Goal: Information Seeking & Learning: Learn about a topic

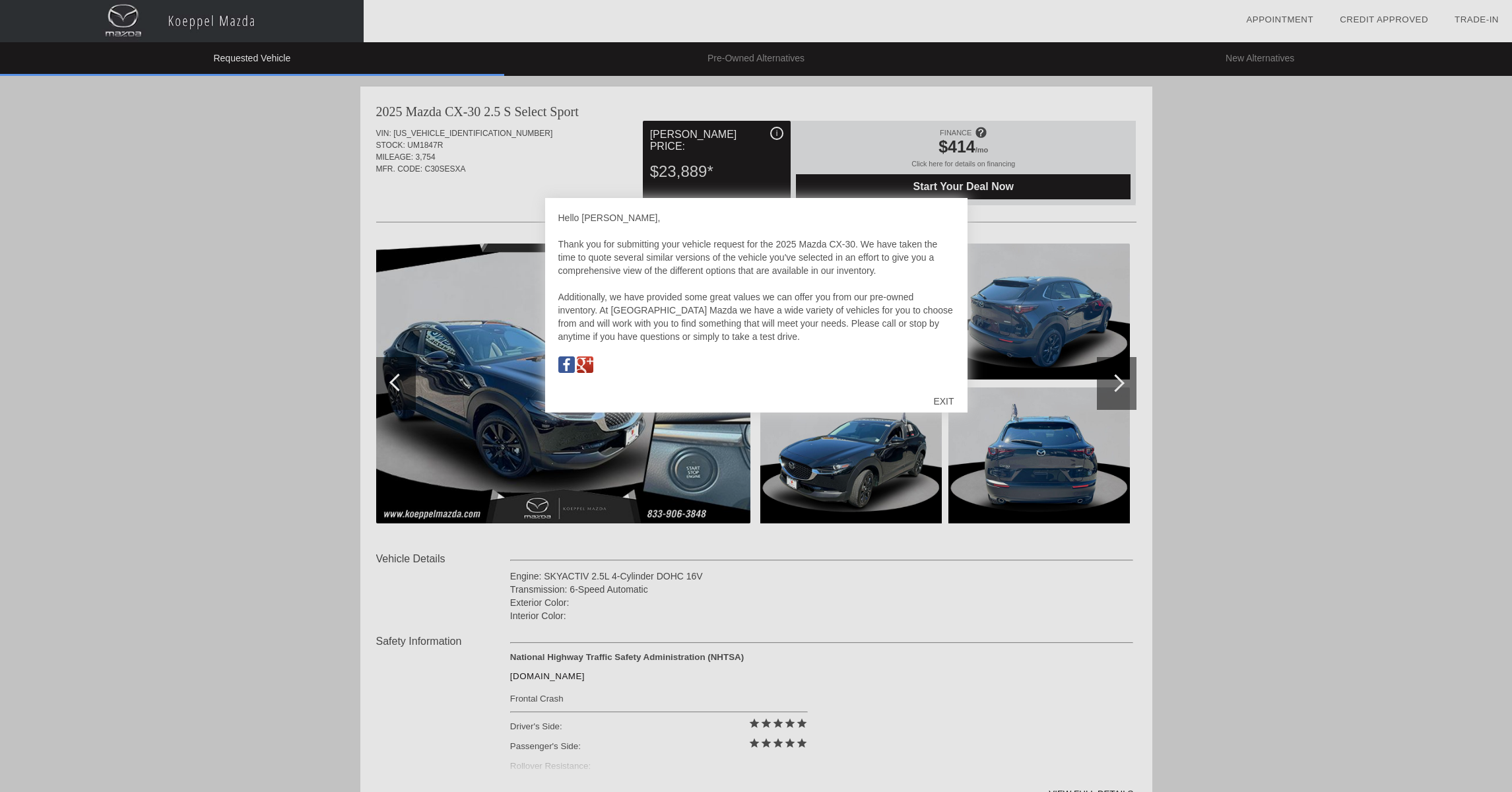
click at [940, 401] on div "EXIT" at bounding box center [943, 401] width 47 height 40
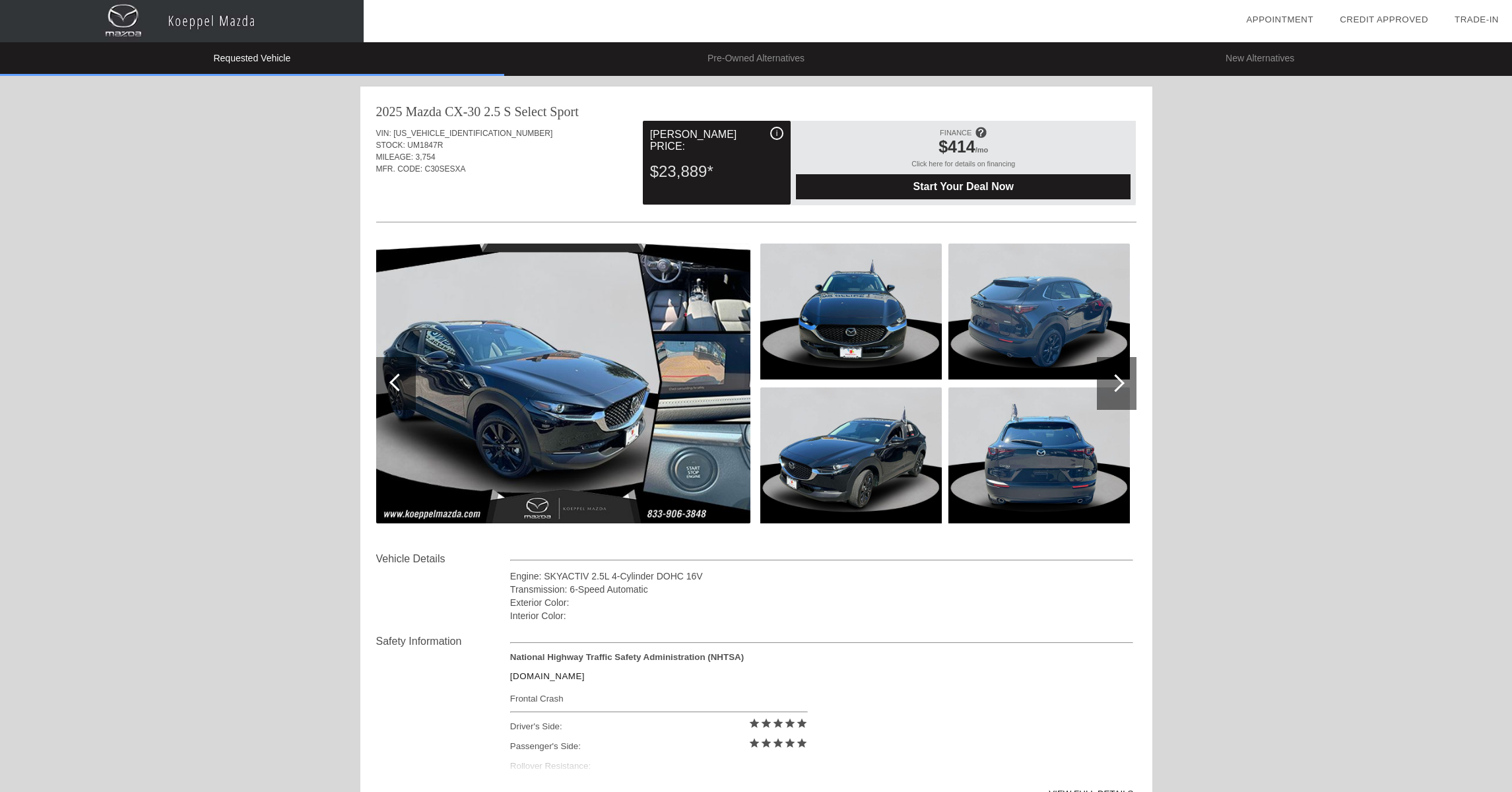
click at [1116, 381] on div at bounding box center [1115, 383] width 18 height 18
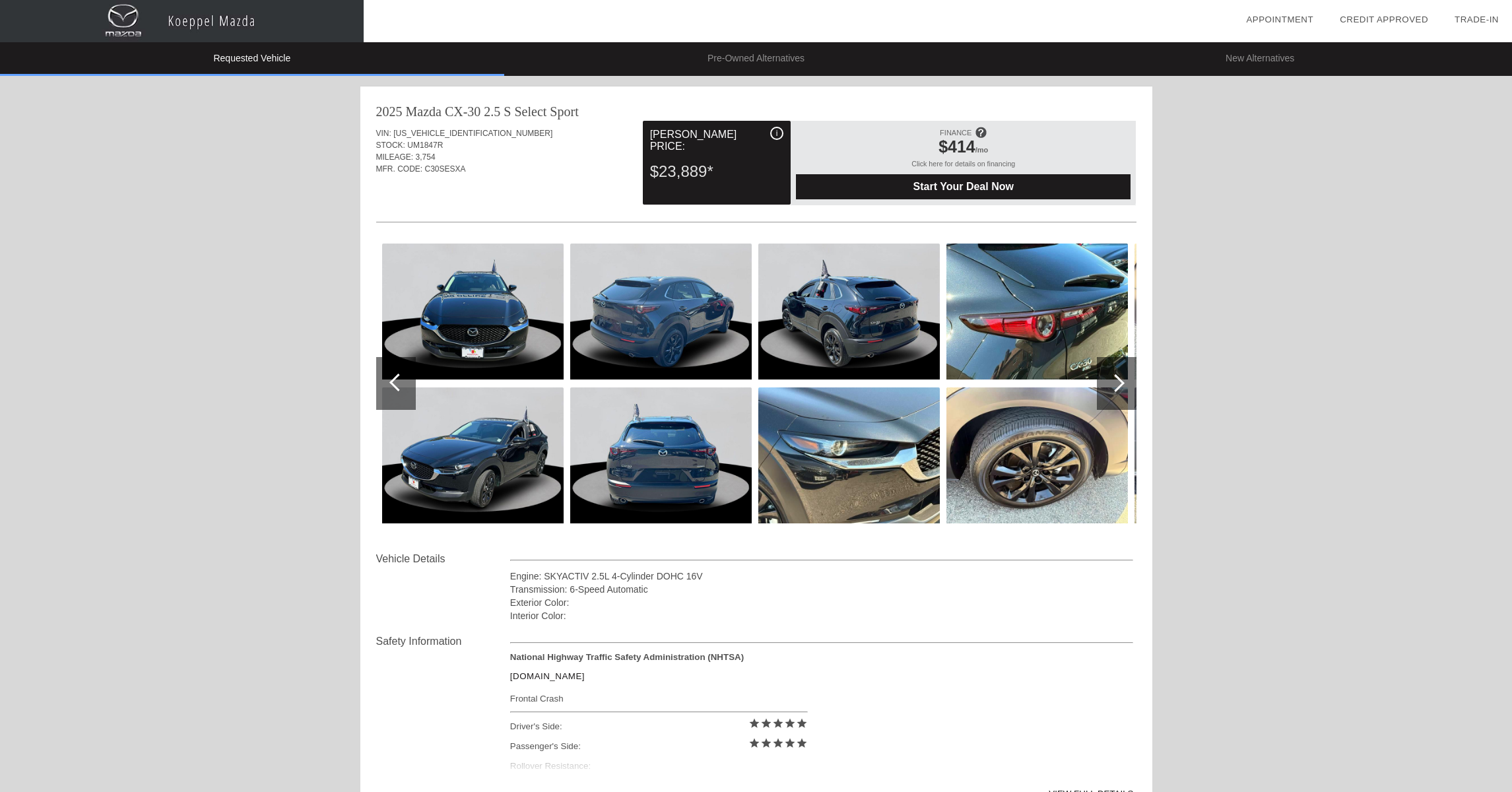
click at [1116, 381] on div at bounding box center [1115, 383] width 18 height 18
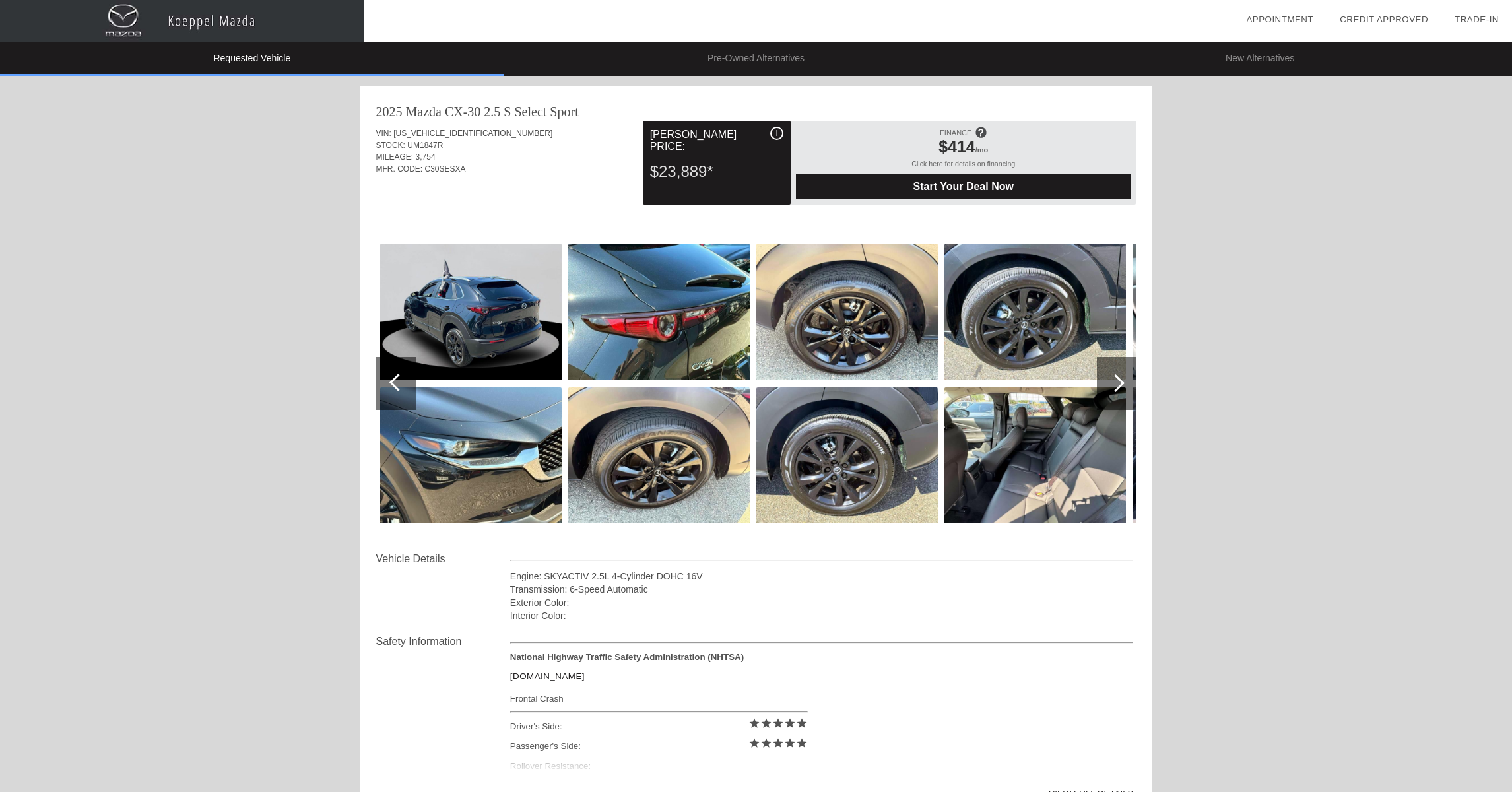
click at [1116, 381] on div at bounding box center [1115, 383] width 18 height 18
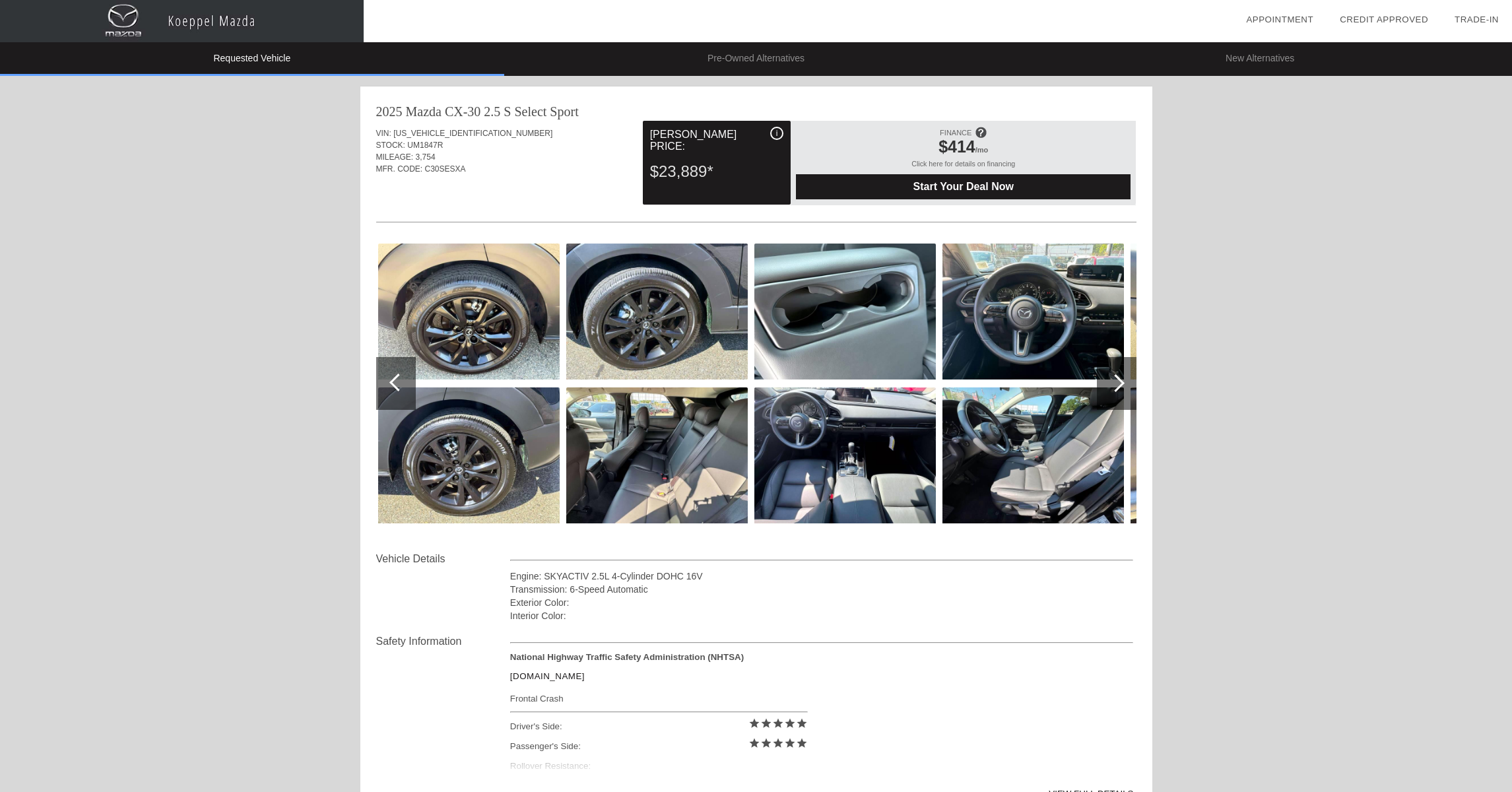
click at [1116, 381] on div at bounding box center [1115, 383] width 18 height 18
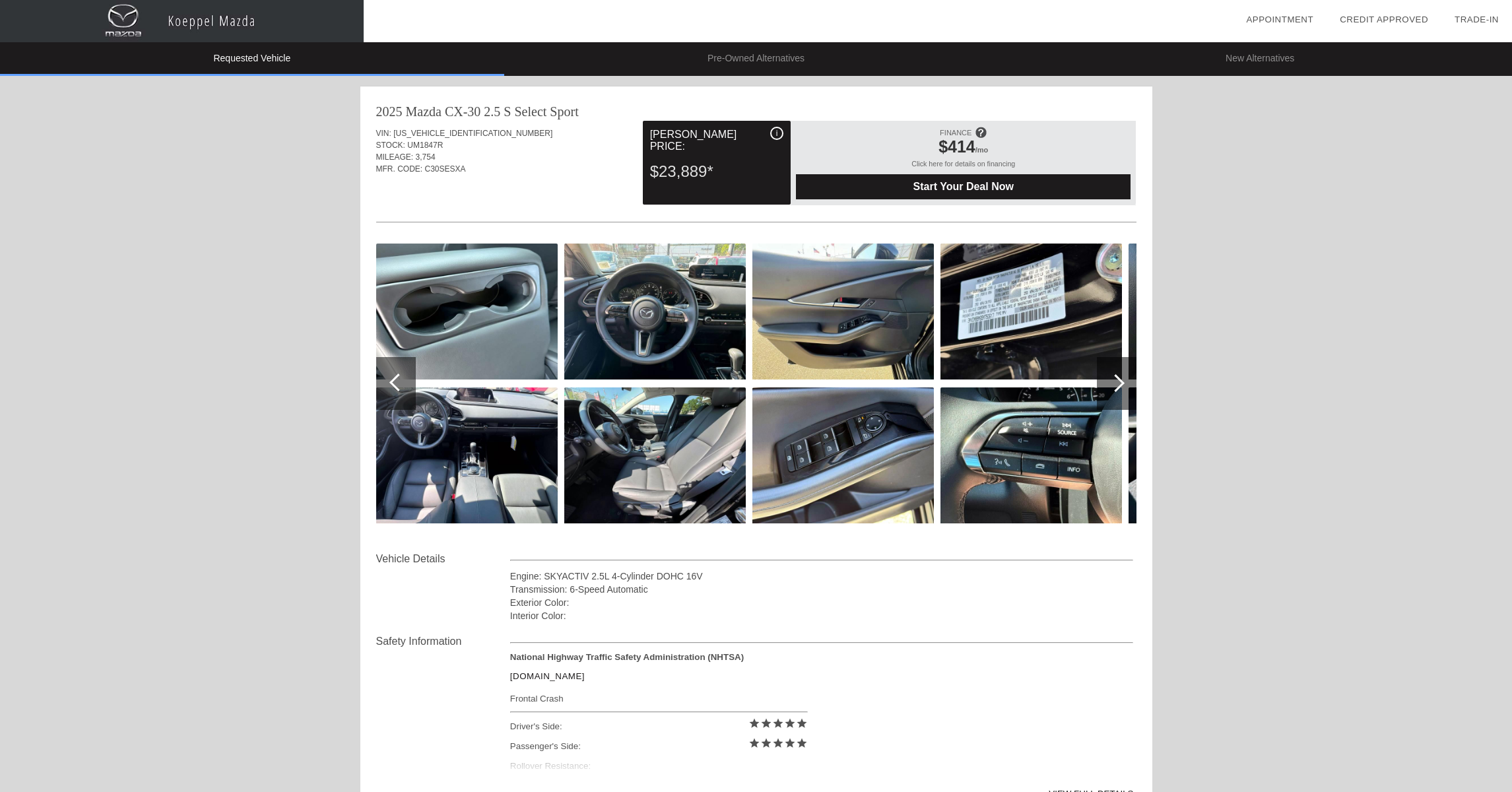
click at [1106, 389] on div at bounding box center [1116, 383] width 40 height 53
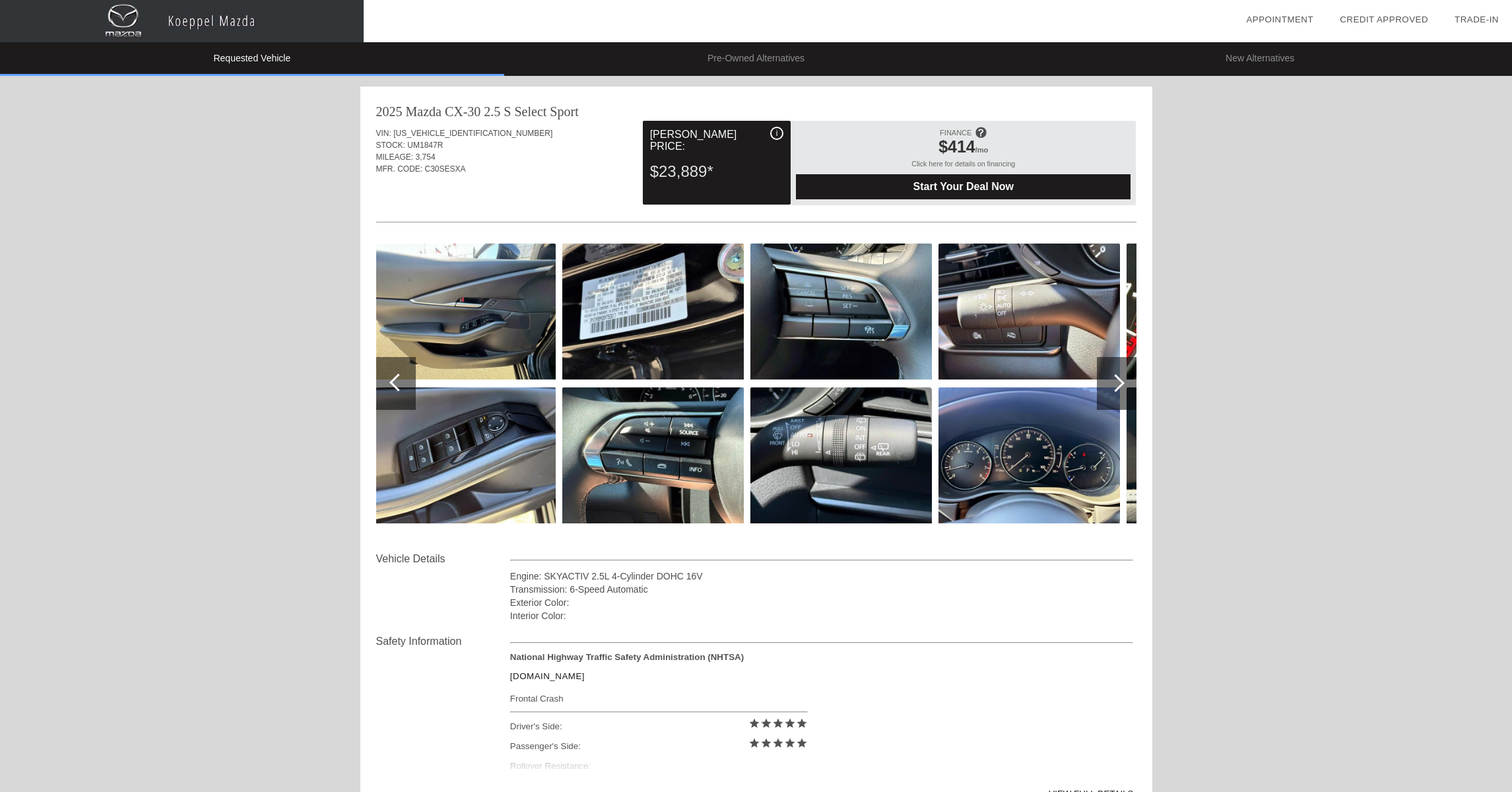
click at [1106, 389] on div at bounding box center [1116, 383] width 40 height 53
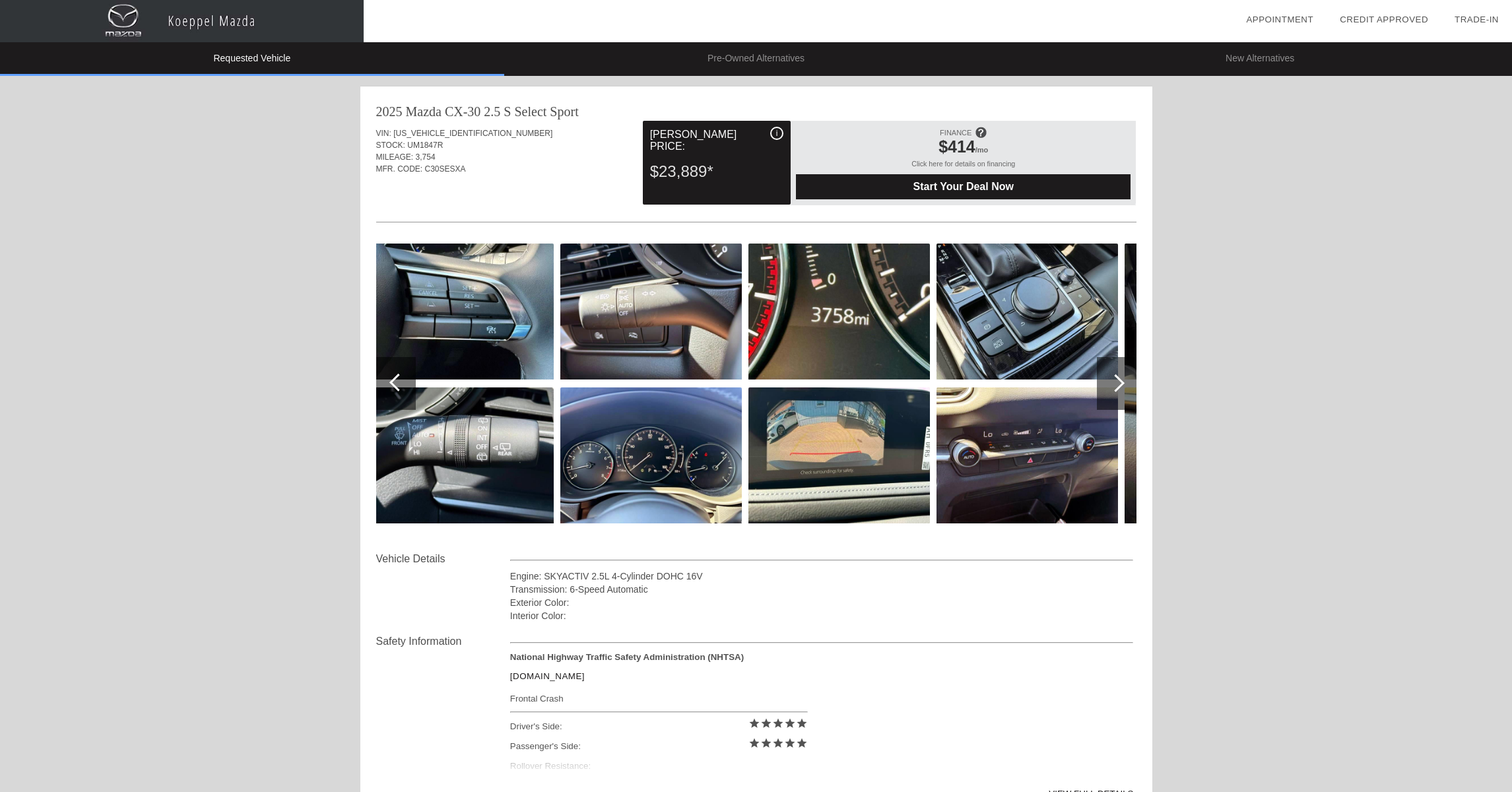
click at [1106, 389] on div at bounding box center [1116, 383] width 40 height 53
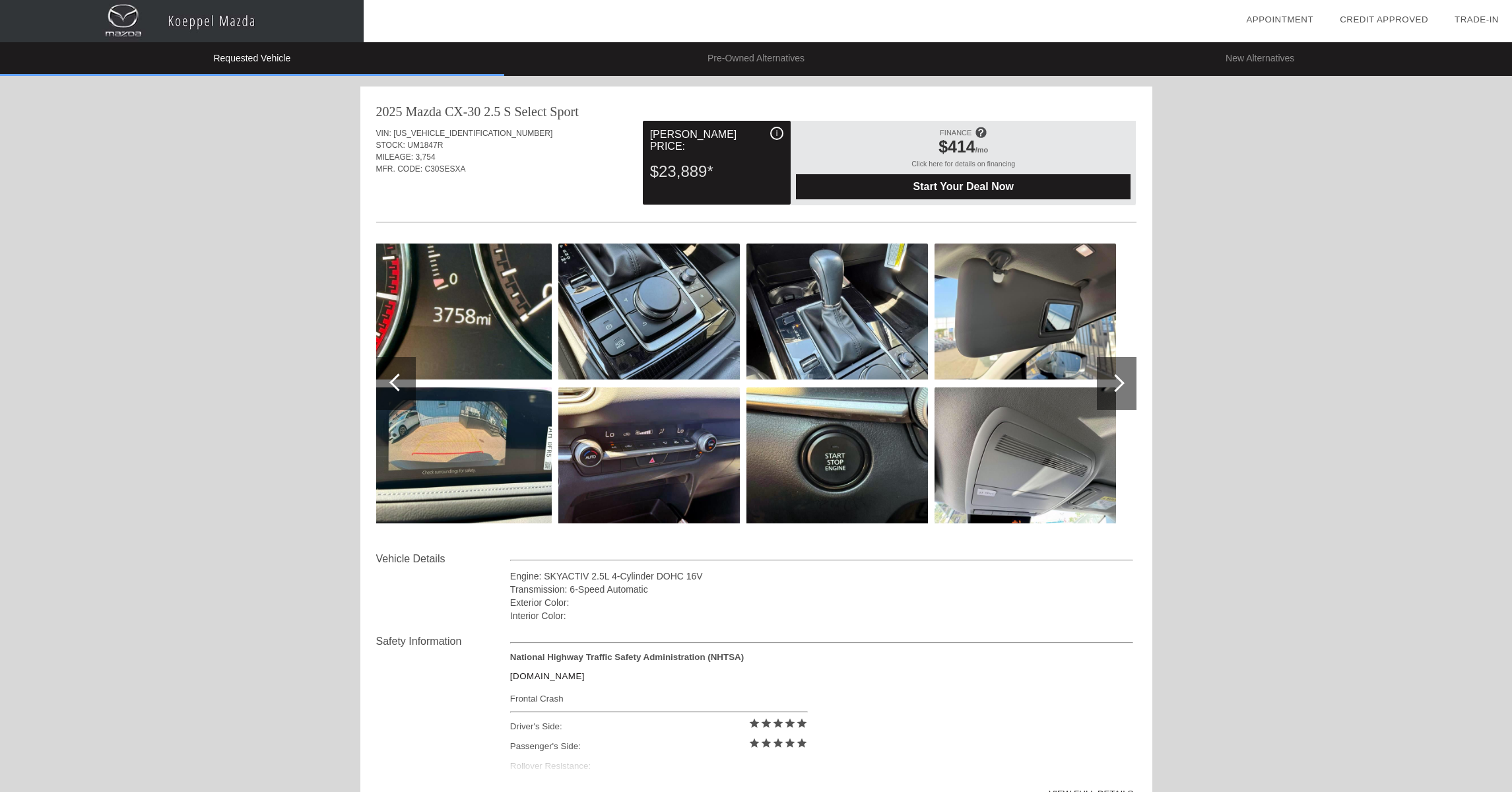
click at [1106, 389] on div at bounding box center [1116, 383] width 40 height 53
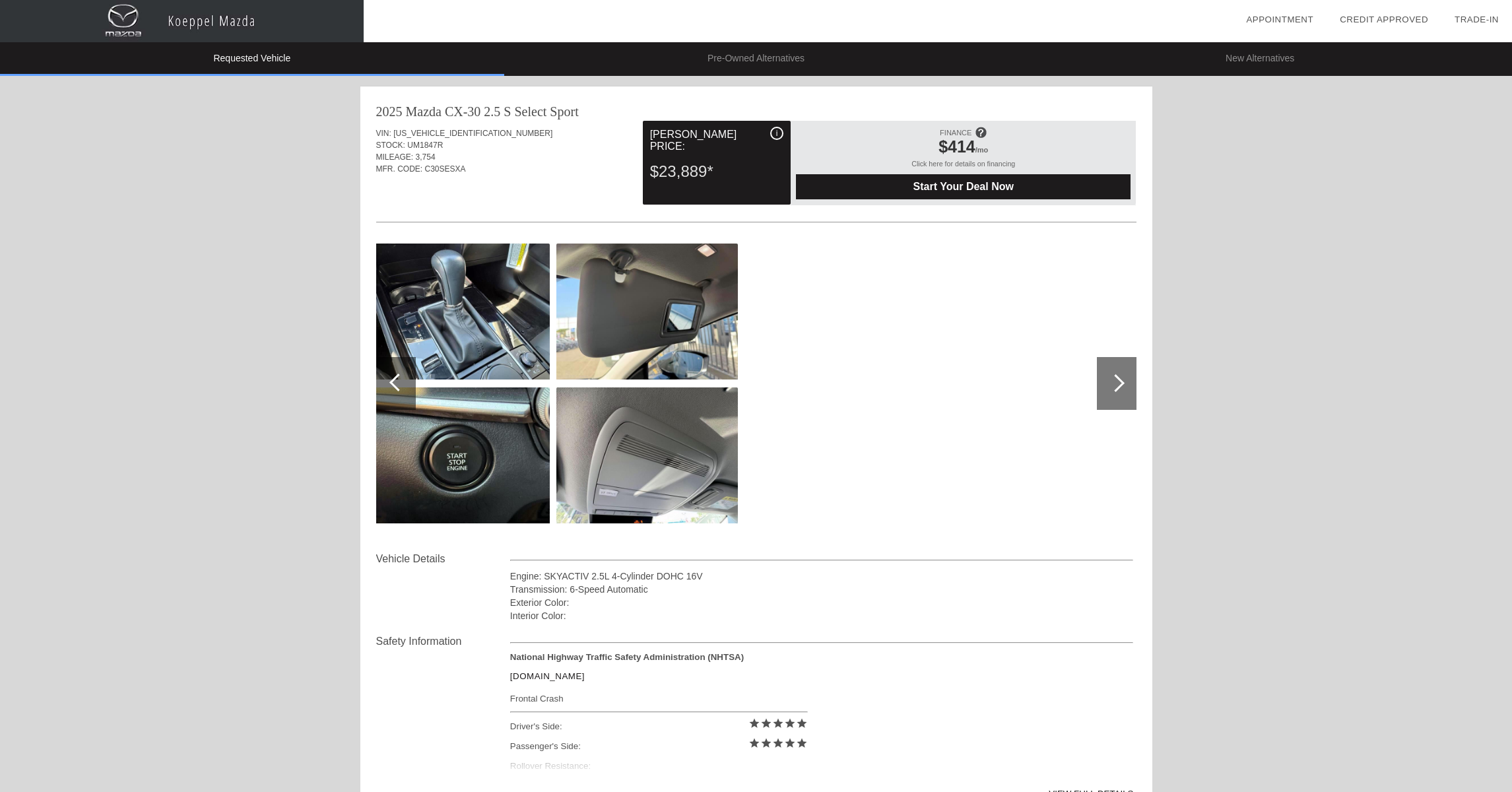
click at [1106, 389] on div at bounding box center [1116, 383] width 40 height 53
click at [1119, 386] on div at bounding box center [1116, 383] width 40 height 53
